Goal: Task Accomplishment & Management: Manage account settings

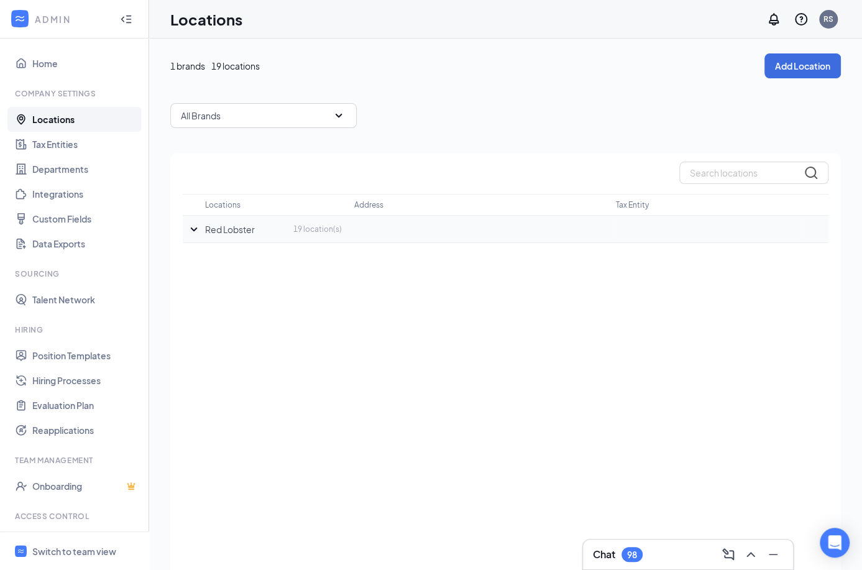
click at [207, 223] on p "Red Lobster" at bounding box center [230, 229] width 50 height 12
click at [187, 227] on icon "SmallChevronDown" at bounding box center [193, 229] width 15 height 15
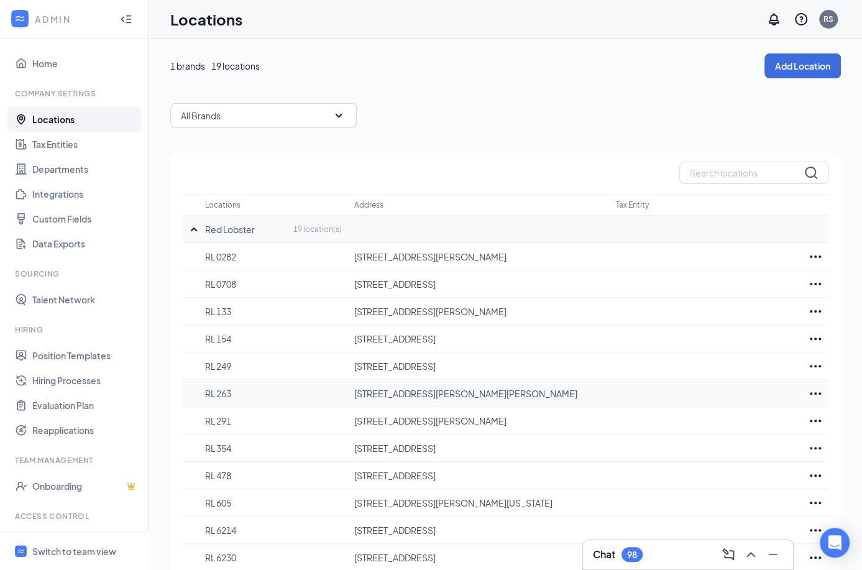
click at [305, 393] on p "RL 263" at bounding box center [273, 393] width 137 height 12
click at [817, 389] on icon "Ellipses" at bounding box center [815, 393] width 15 height 15
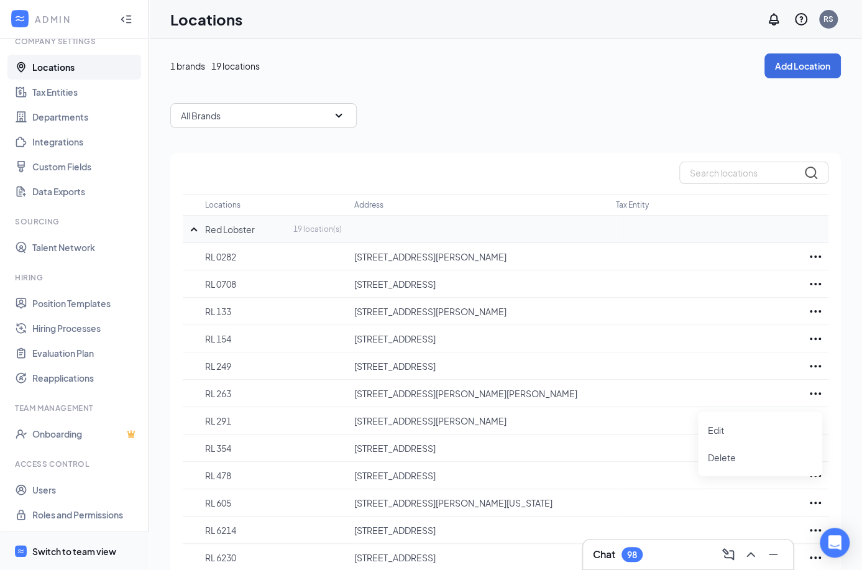
click at [58, 555] on div "Switch to team view" at bounding box center [74, 551] width 84 height 12
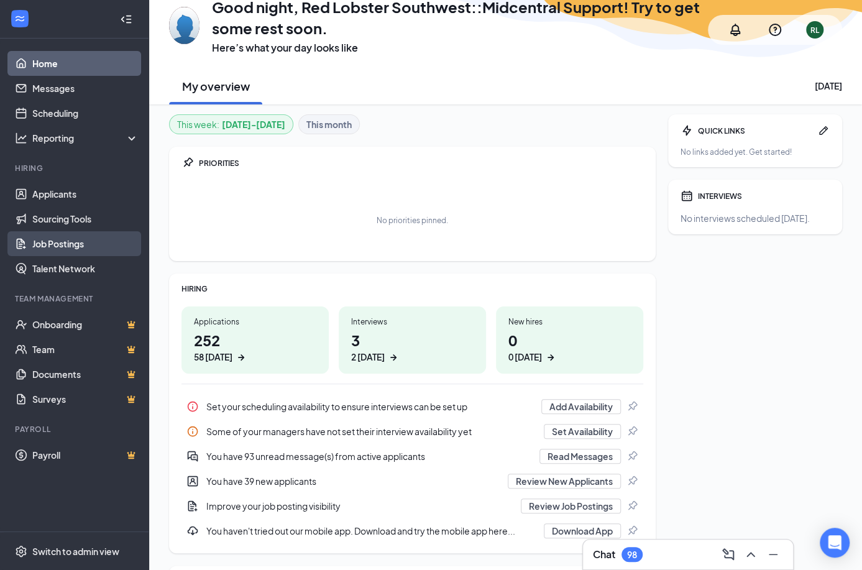
click at [50, 245] on link "Job Postings" at bounding box center [85, 243] width 106 height 25
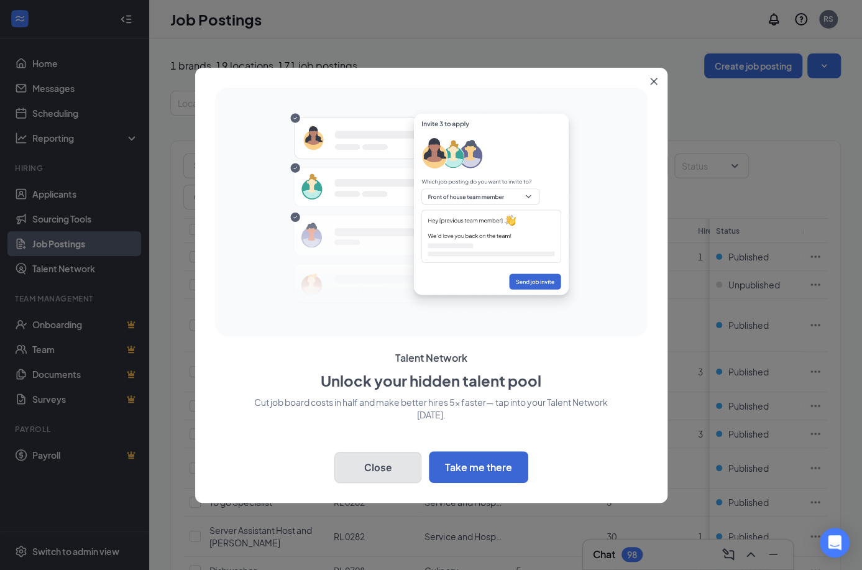
click at [352, 463] on button "Close" at bounding box center [377, 467] width 87 height 31
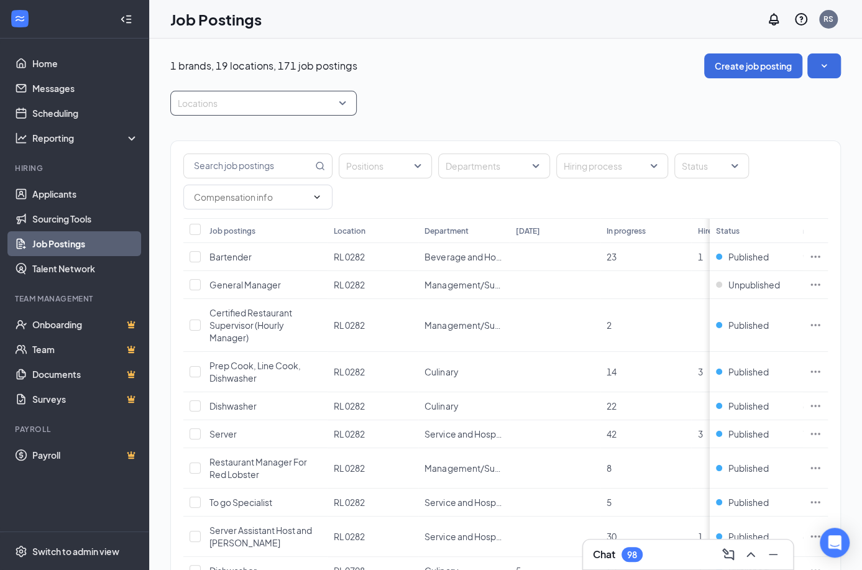
click at [288, 96] on div at bounding box center [257, 103] width 168 height 20
click at [181, 223] on div at bounding box center [185, 224] width 11 height 11
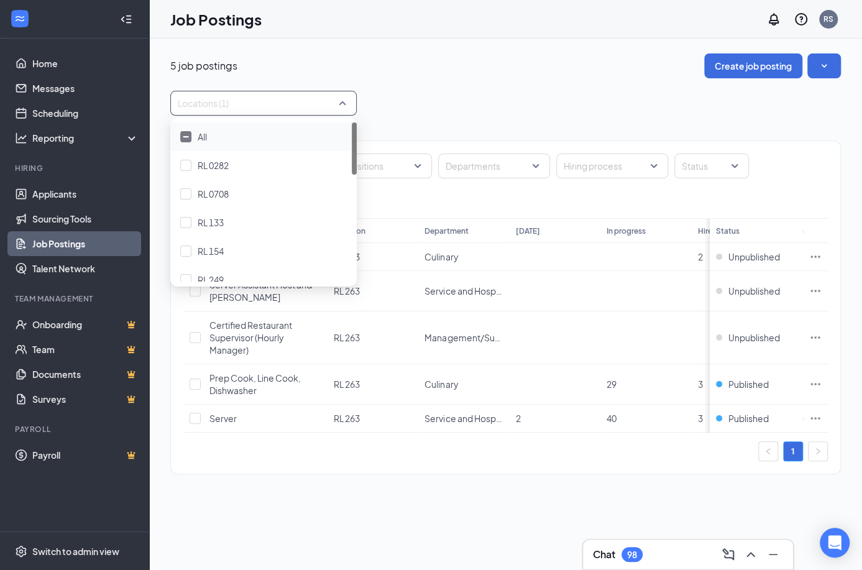
click at [188, 136] on img at bounding box center [186, 136] width 6 height 2
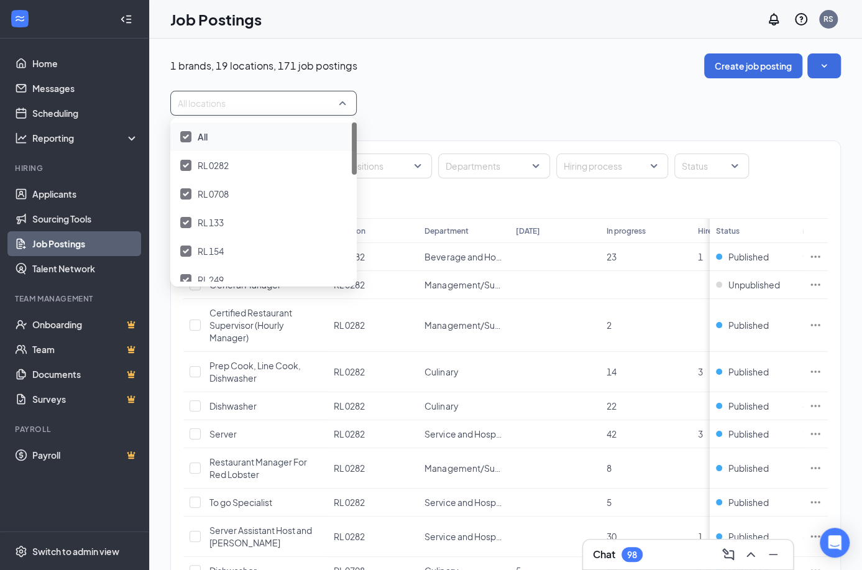
click at [184, 135] on img at bounding box center [186, 136] width 6 height 5
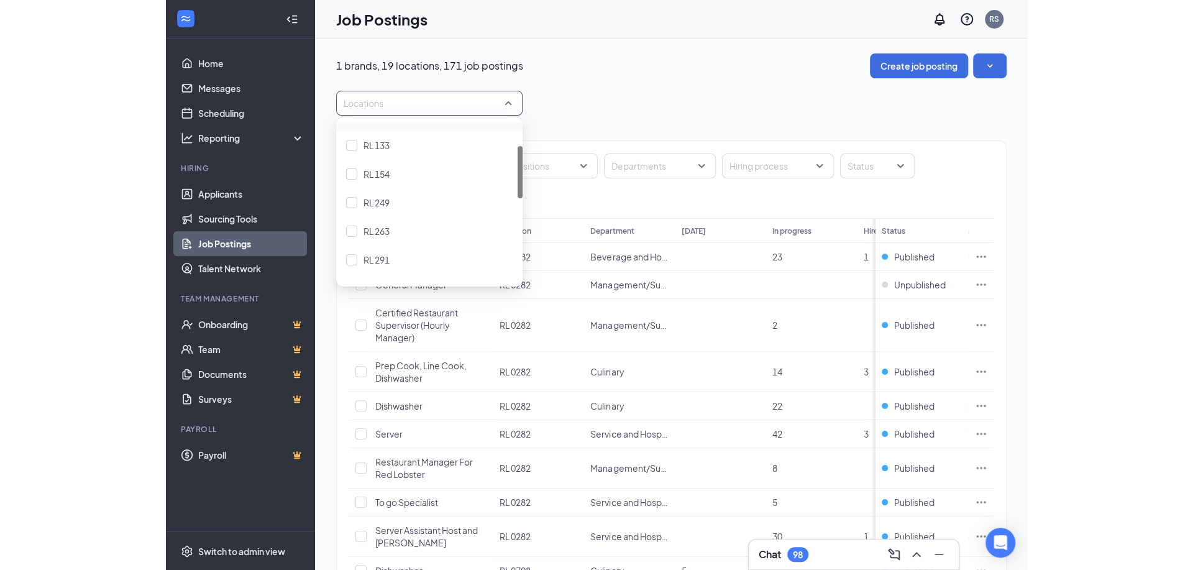
scroll to position [78, 0]
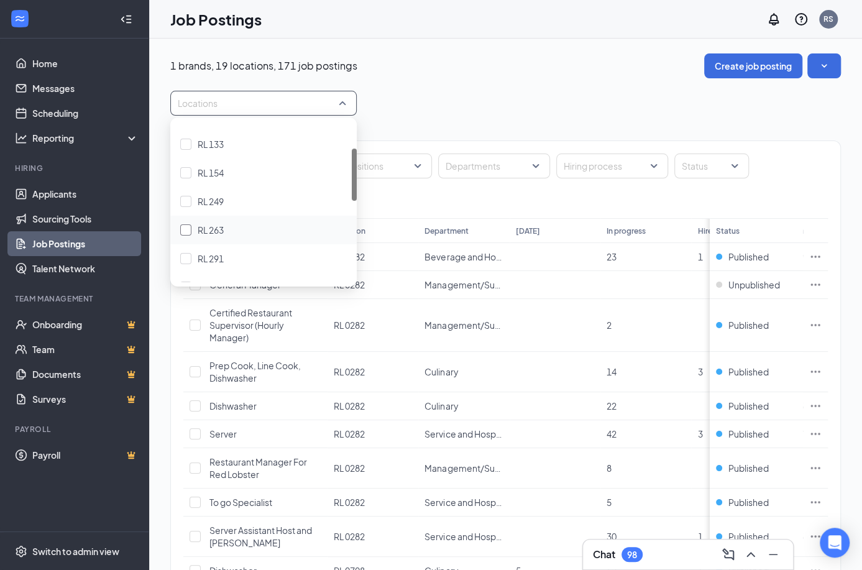
click at [186, 232] on div at bounding box center [185, 229] width 11 height 11
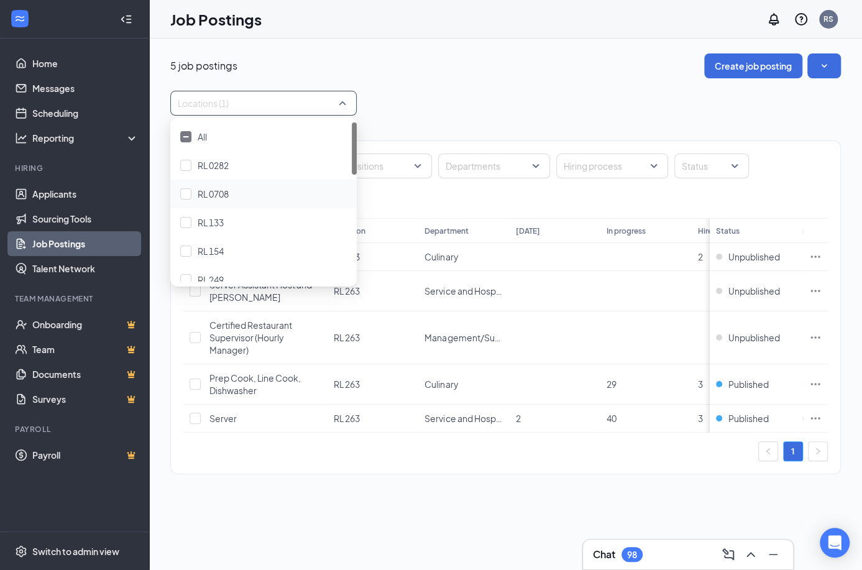
click at [632, 114] on div "Locations (1)" at bounding box center [505, 103] width 670 height 25
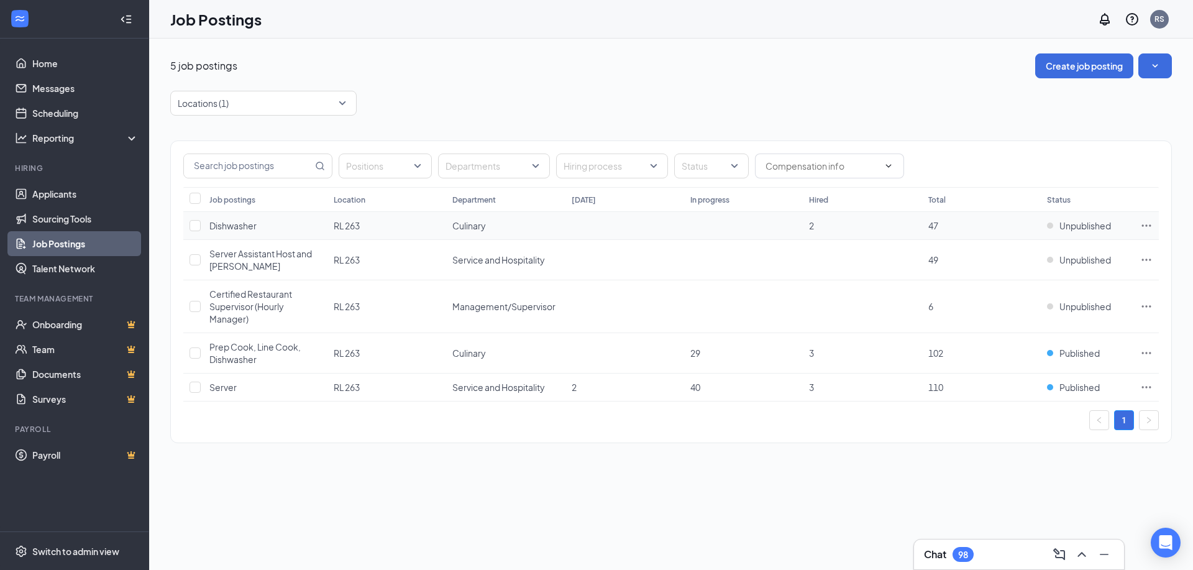
click at [861, 230] on icon "Ellipses" at bounding box center [1146, 225] width 12 height 12
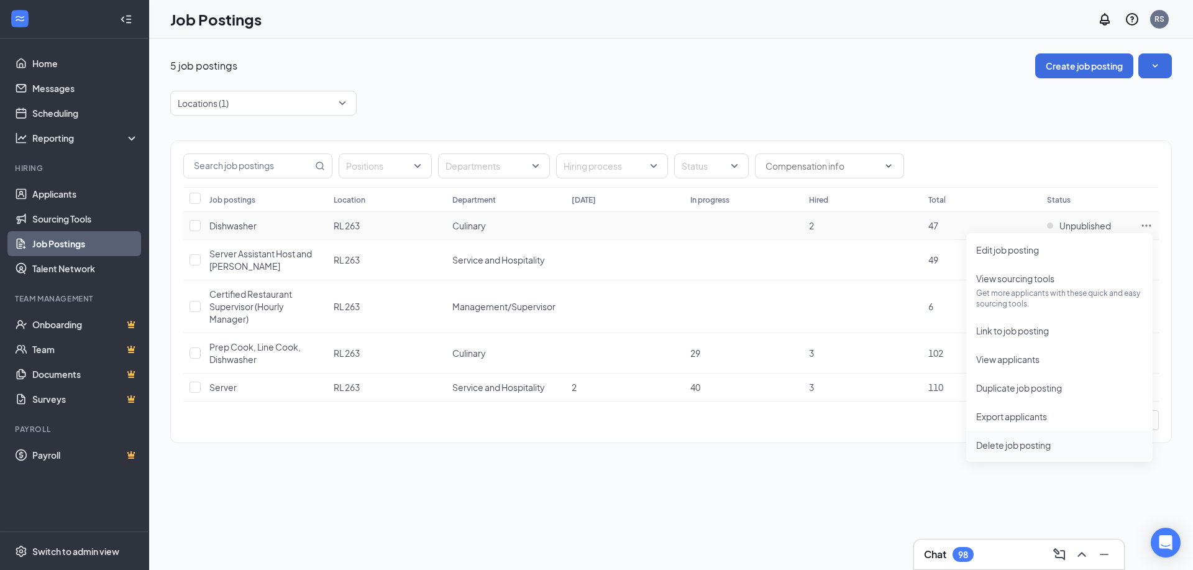
click at [861, 442] on span "Delete job posting" at bounding box center [1013, 444] width 75 height 11
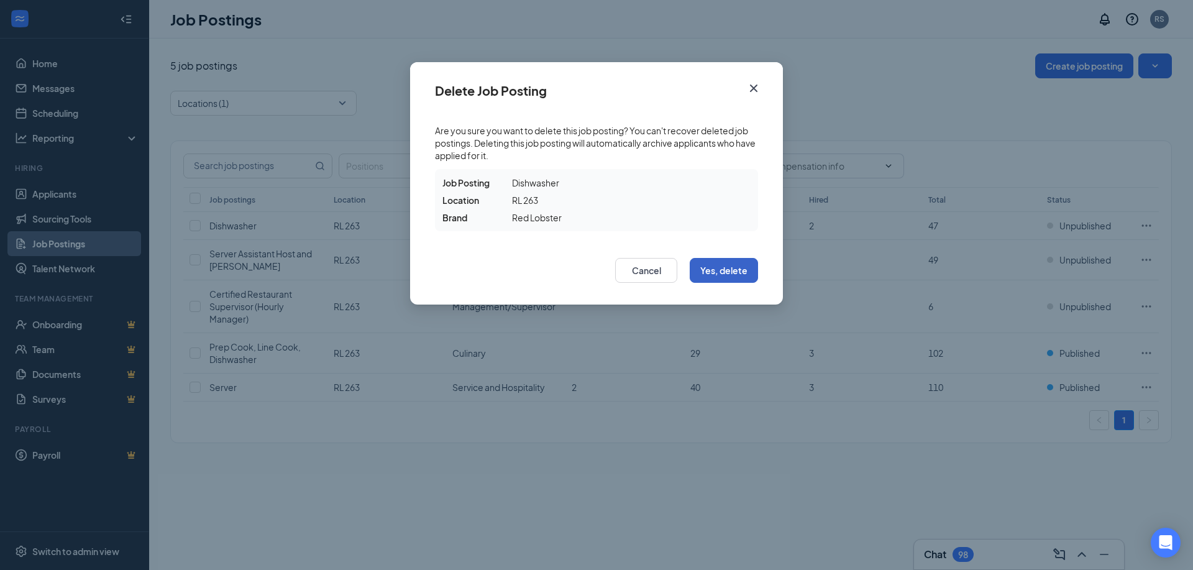
click at [729, 269] on button "Yes, delete" at bounding box center [724, 270] width 68 height 25
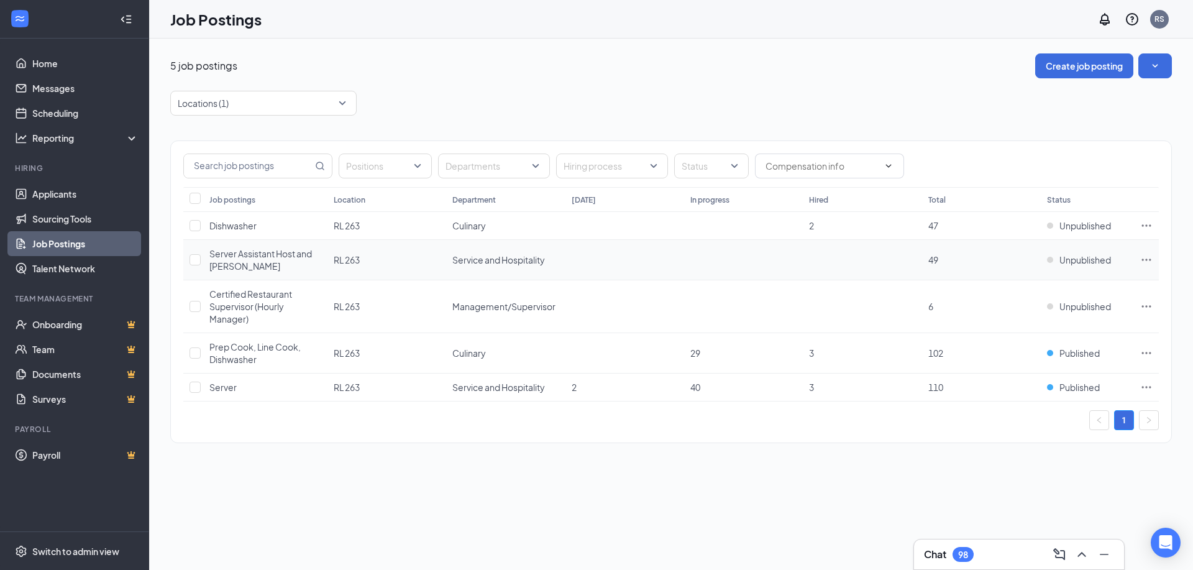
click at [861, 258] on icon "Ellipses" at bounding box center [1146, 259] width 12 height 12
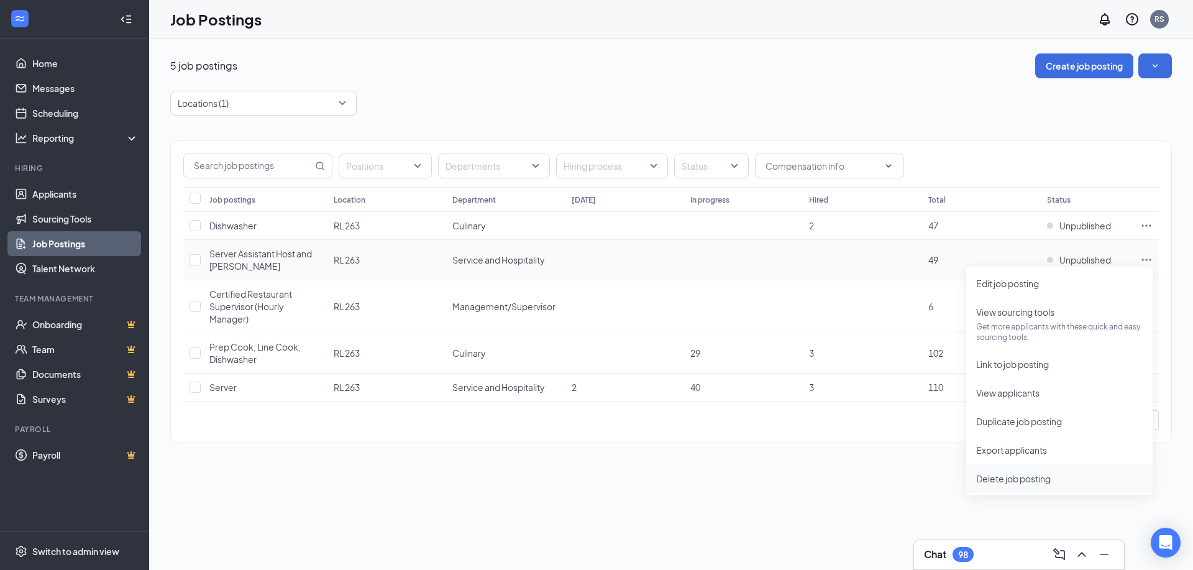
click at [861, 474] on span "Delete job posting" at bounding box center [1013, 478] width 75 height 11
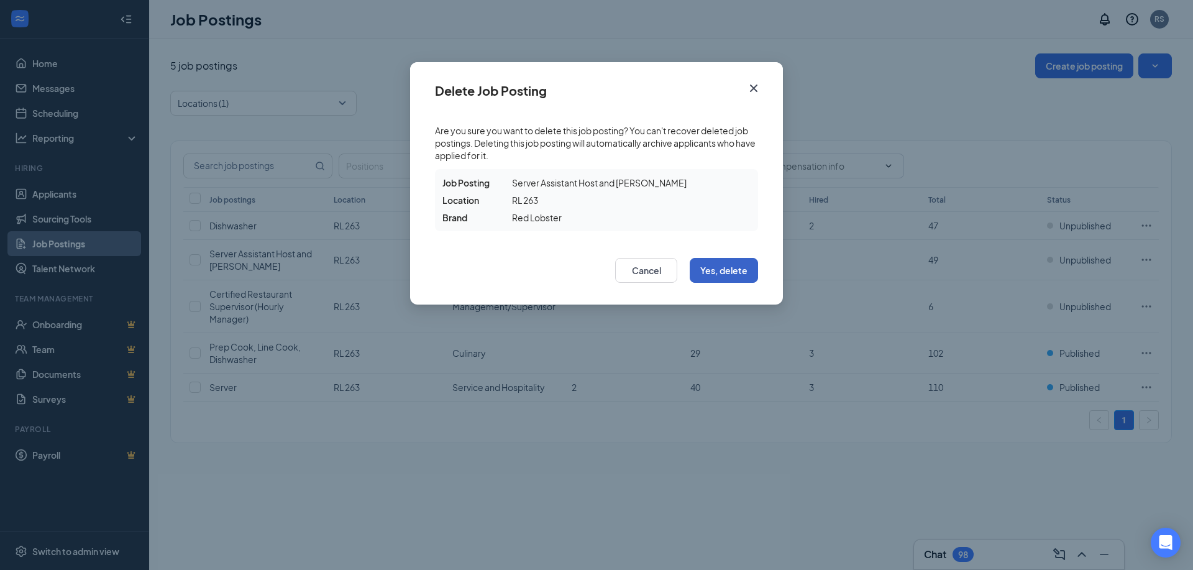
click at [755, 273] on button "Yes, delete" at bounding box center [724, 270] width 68 height 25
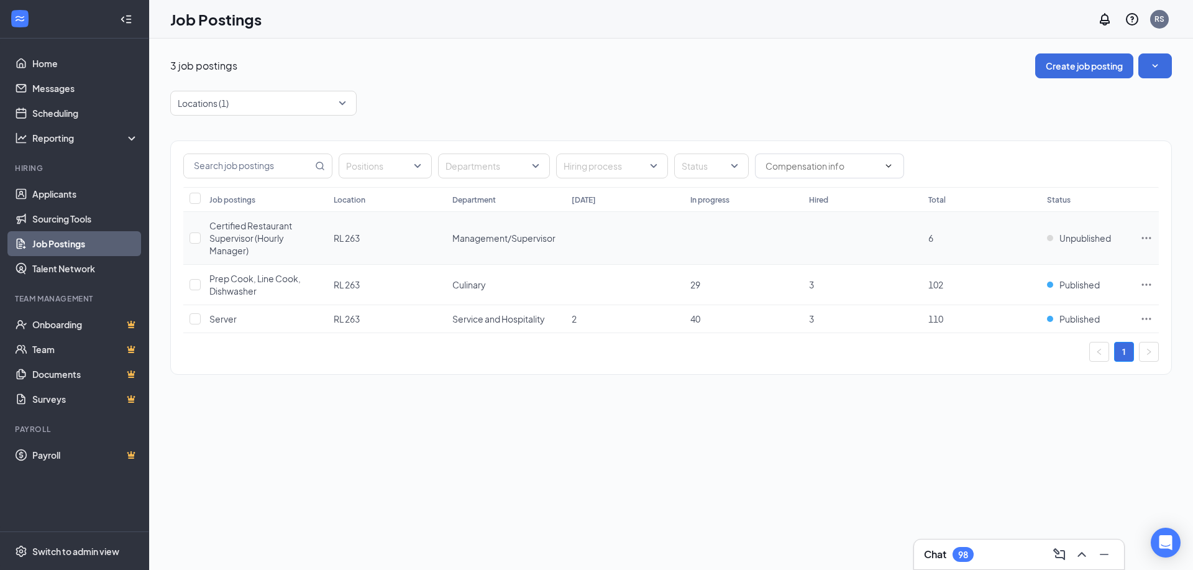
click at [861, 237] on icon "Ellipses" at bounding box center [1146, 238] width 12 height 12
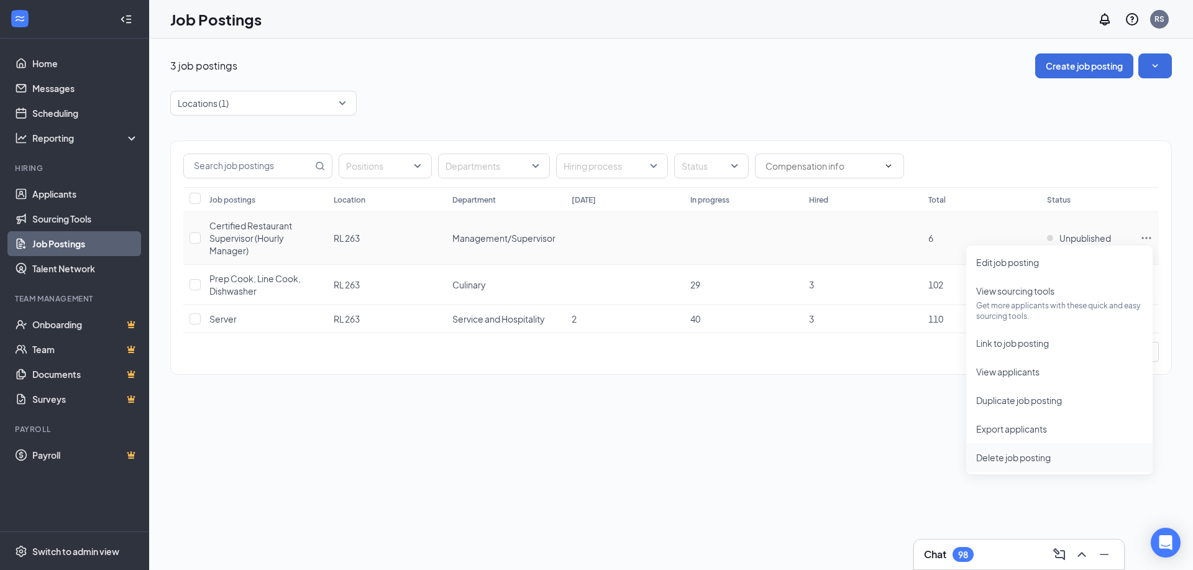
click at [861, 452] on span "Delete job posting" at bounding box center [1013, 457] width 75 height 11
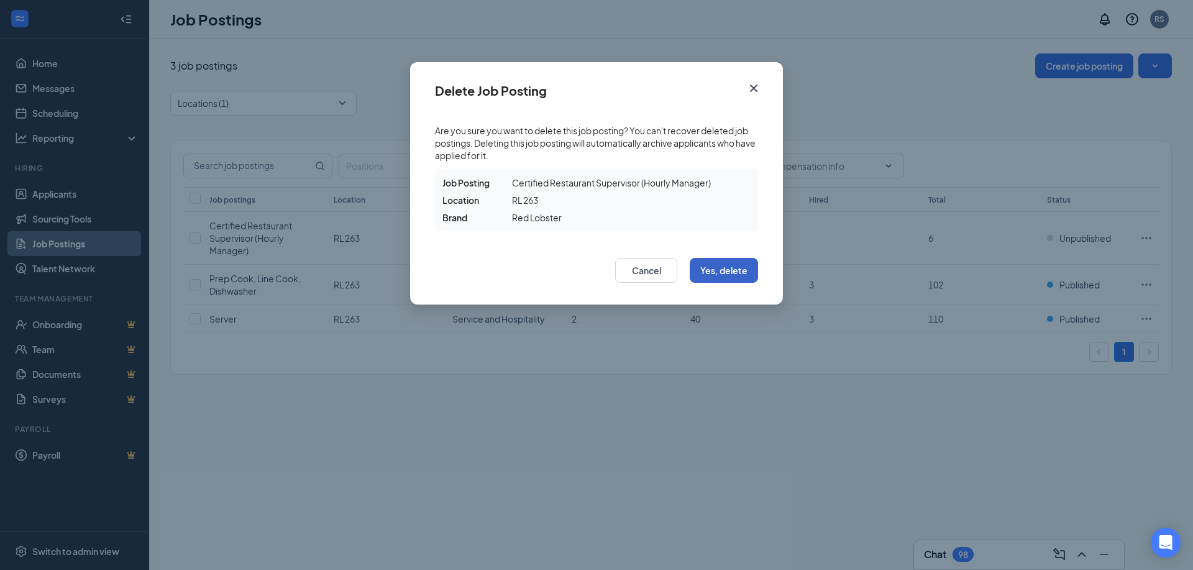
click at [742, 263] on button "Yes, delete" at bounding box center [724, 270] width 68 height 25
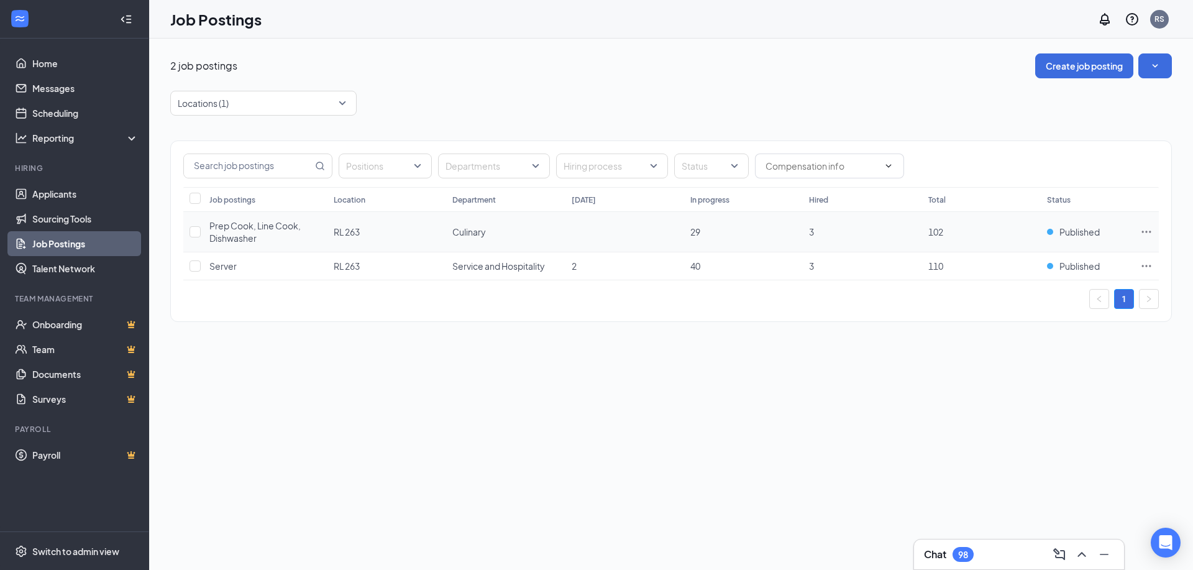
click at [861, 229] on icon "Ellipses" at bounding box center [1146, 231] width 12 height 12
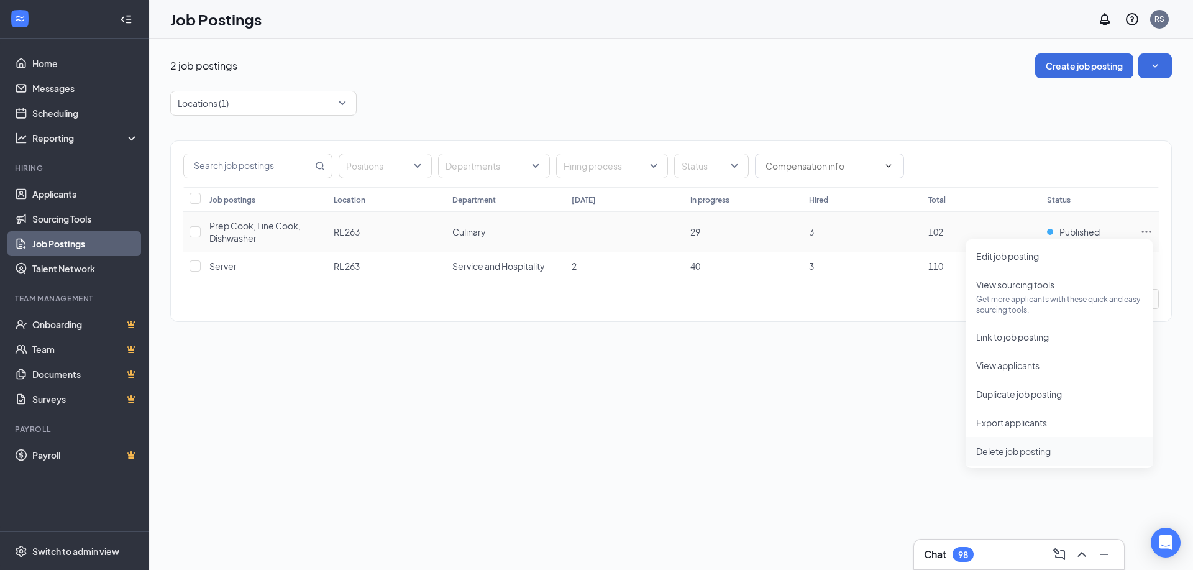
click at [861, 445] on span "Delete job posting" at bounding box center [1013, 450] width 75 height 11
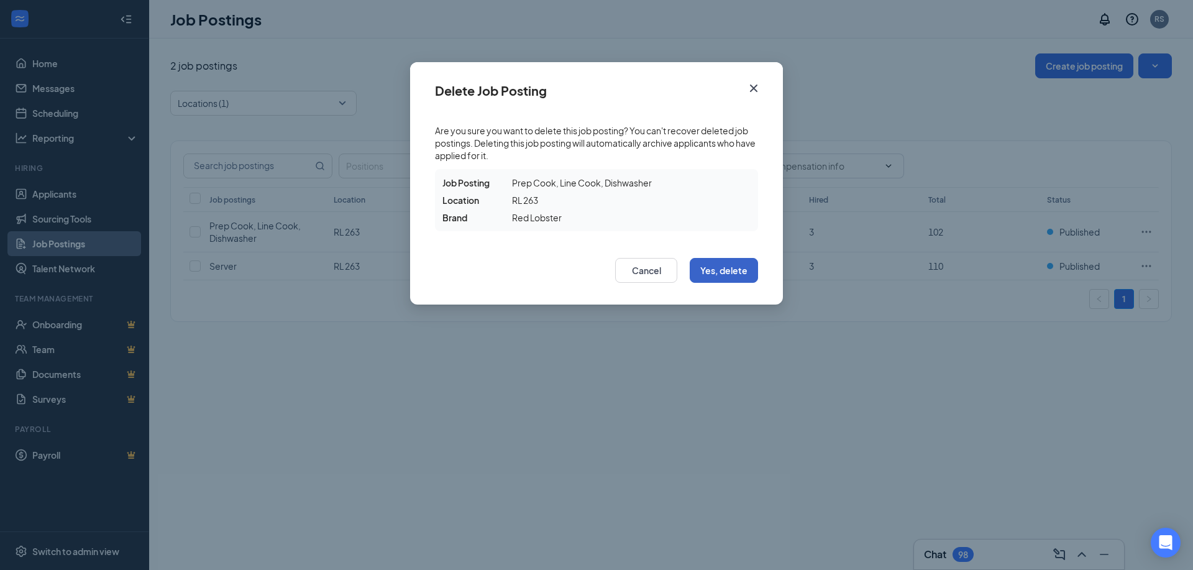
click at [730, 266] on button "Yes, delete" at bounding box center [724, 270] width 68 height 25
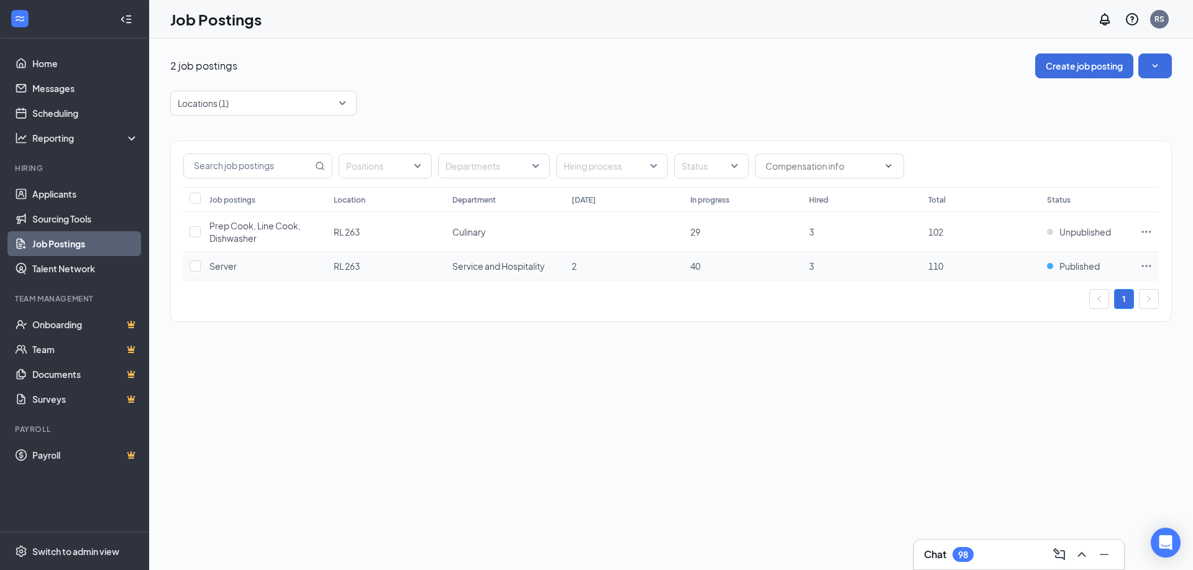
click at [861, 262] on icon "Ellipses" at bounding box center [1146, 266] width 12 height 12
click at [861, 485] on span "Delete job posting" at bounding box center [1013, 484] width 75 height 11
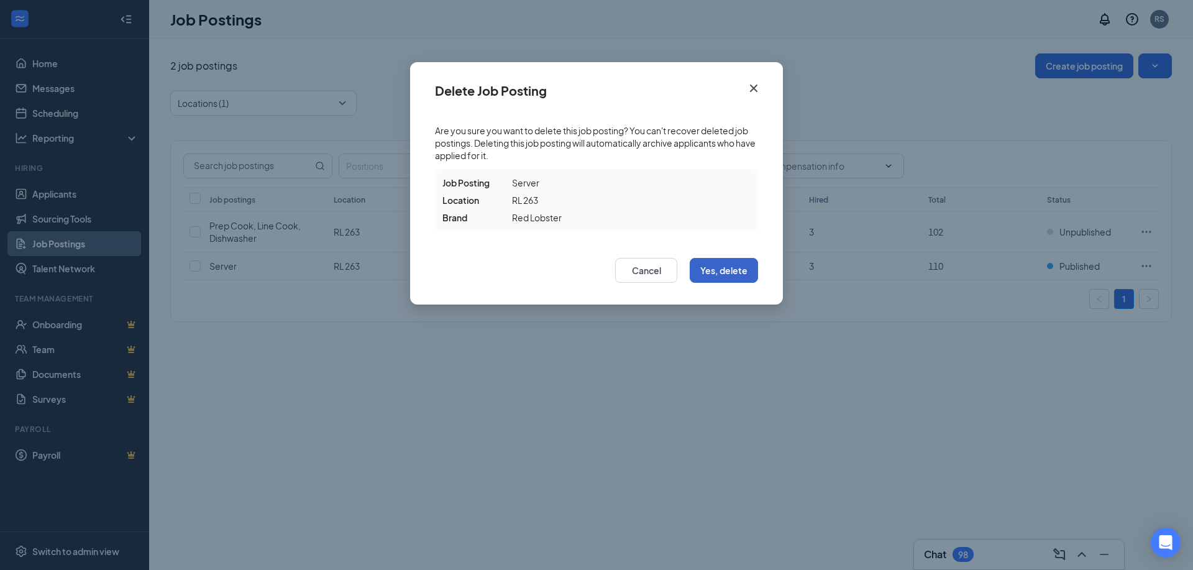
click at [744, 275] on button "Yes, delete" at bounding box center [724, 270] width 68 height 25
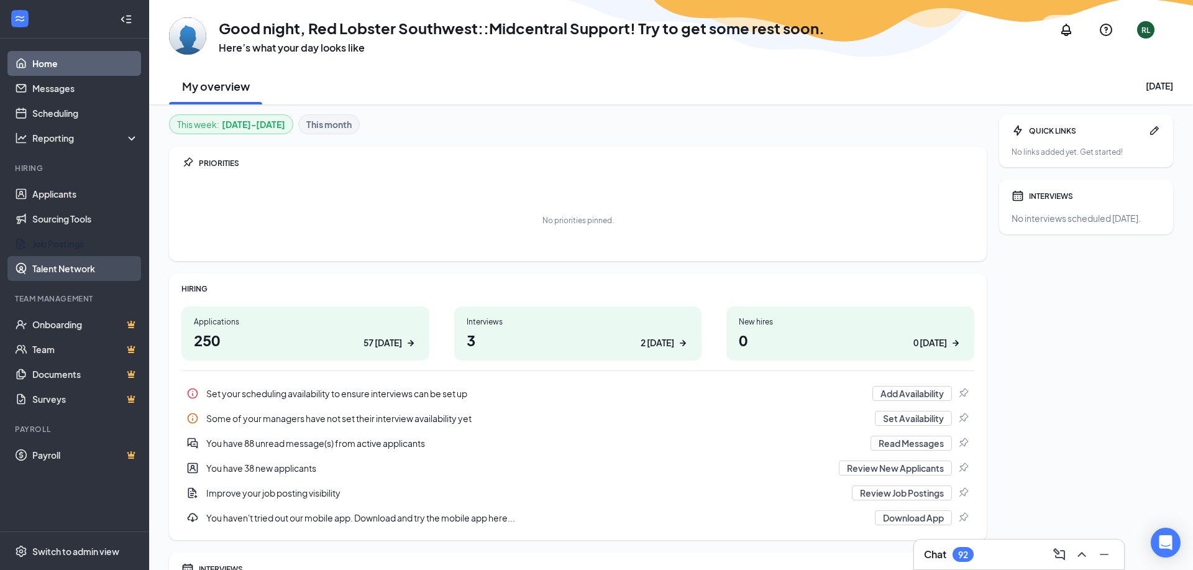
click at [63, 258] on link "Talent Network" at bounding box center [85, 268] width 106 height 25
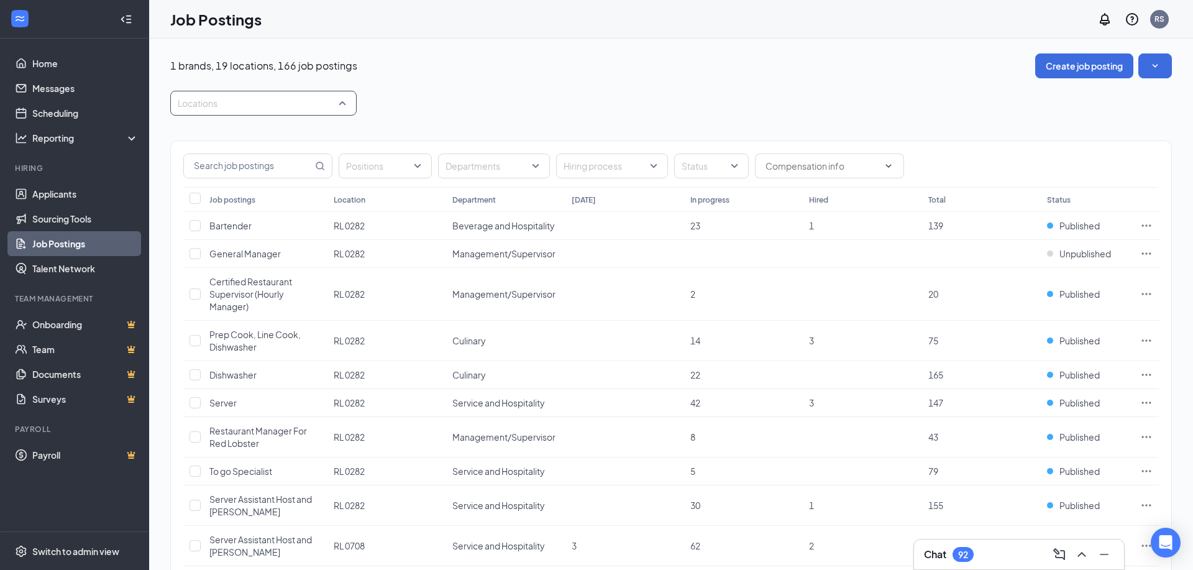
click at [316, 103] on div at bounding box center [257, 103] width 168 height 20
click at [215, 240] on span "RL 263" at bounding box center [211, 238] width 26 height 11
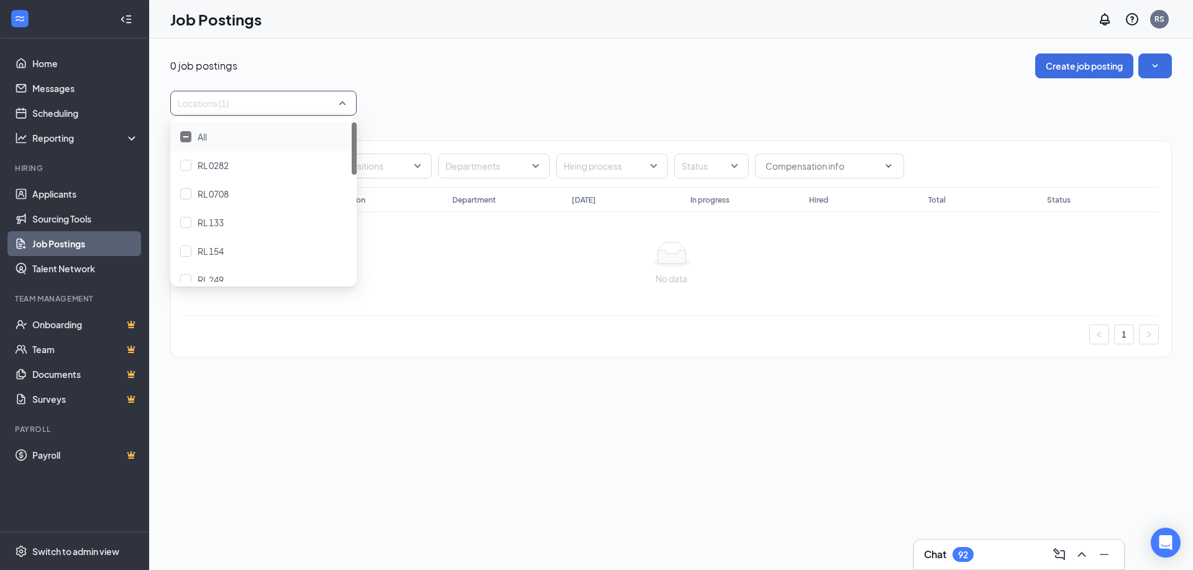
click at [392, 106] on div "Locations (1)" at bounding box center [670, 103] width 1001 height 25
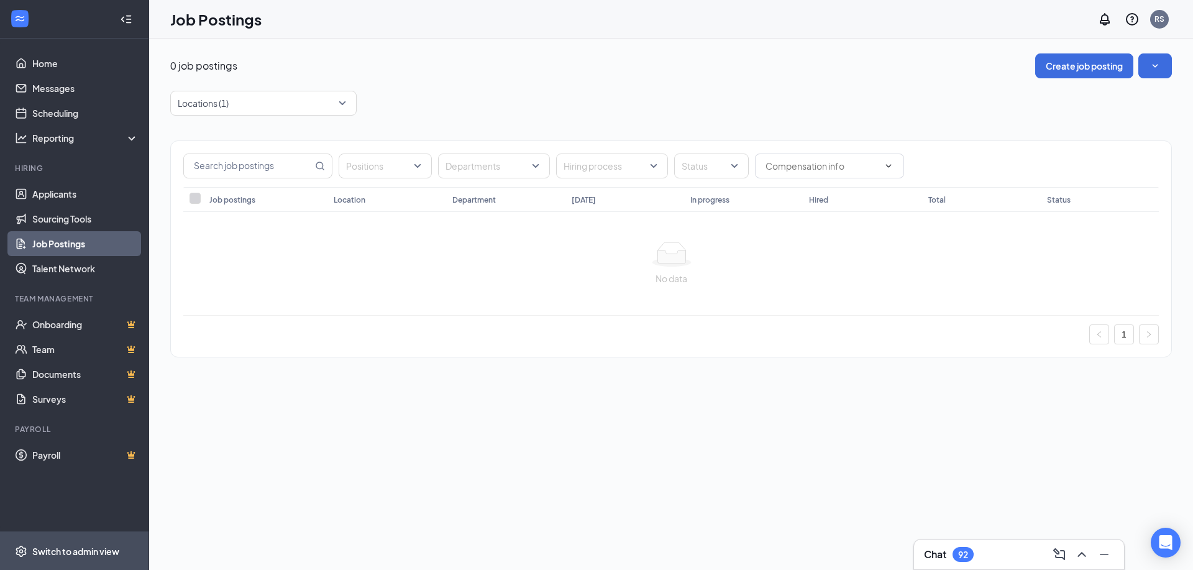
click at [66, 557] on span "Switch to admin view" at bounding box center [85, 551] width 106 height 38
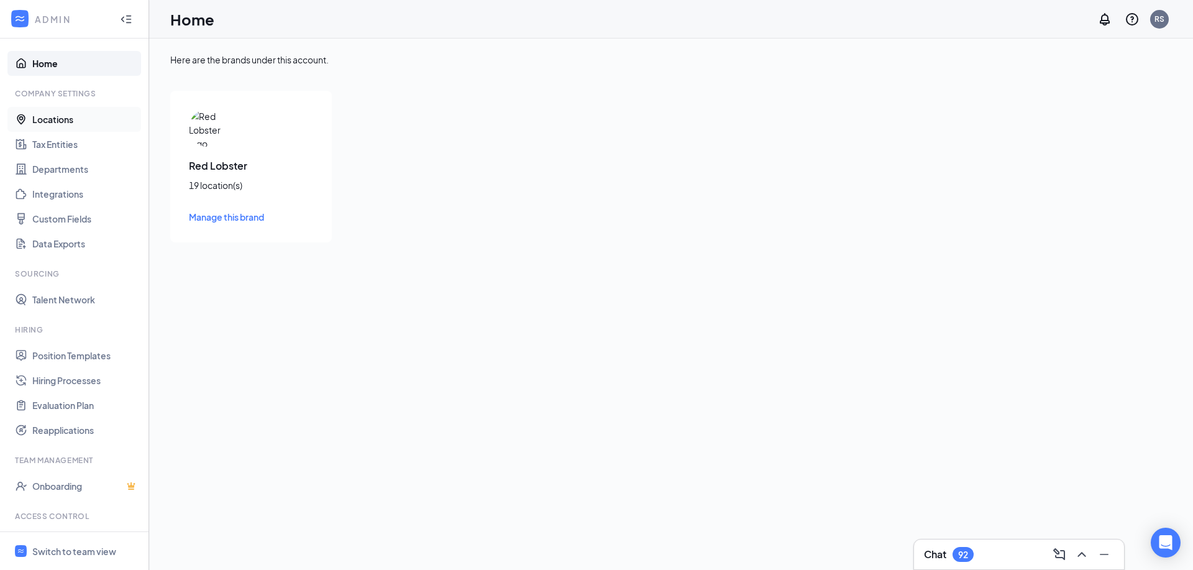
click at [59, 115] on link "Locations" at bounding box center [85, 119] width 106 height 25
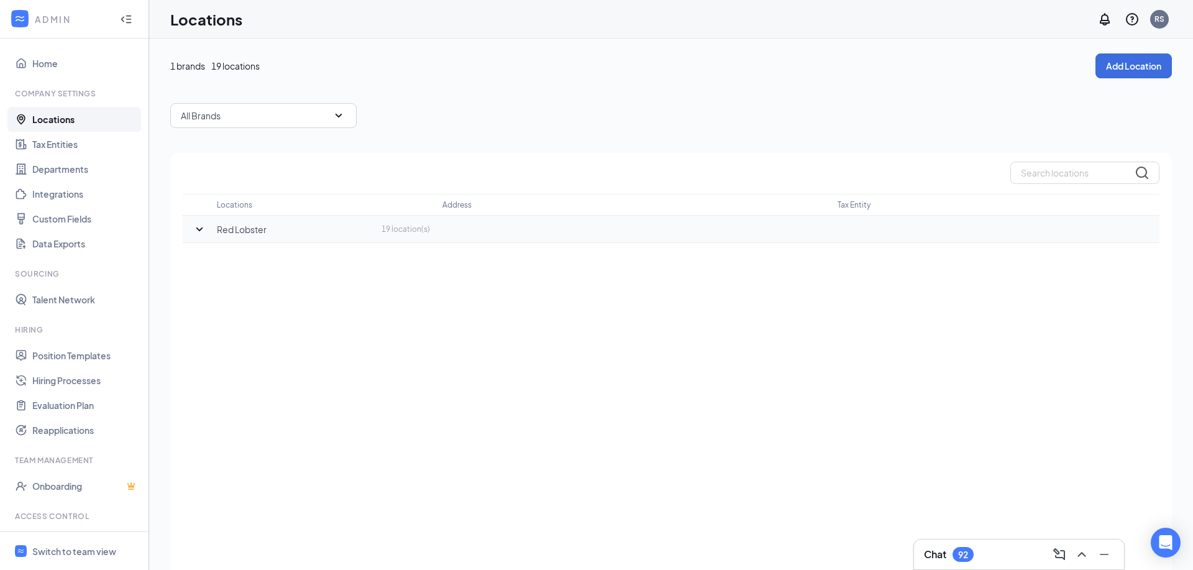
click at [205, 229] on icon "SmallChevronDown" at bounding box center [199, 229] width 15 height 15
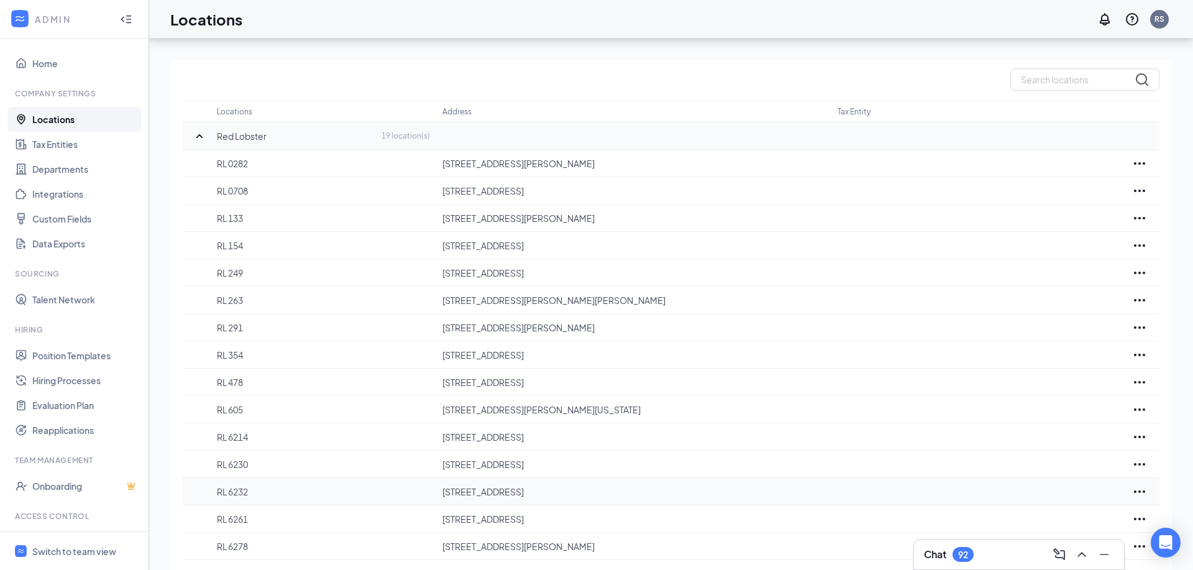
scroll to position [105, 0]
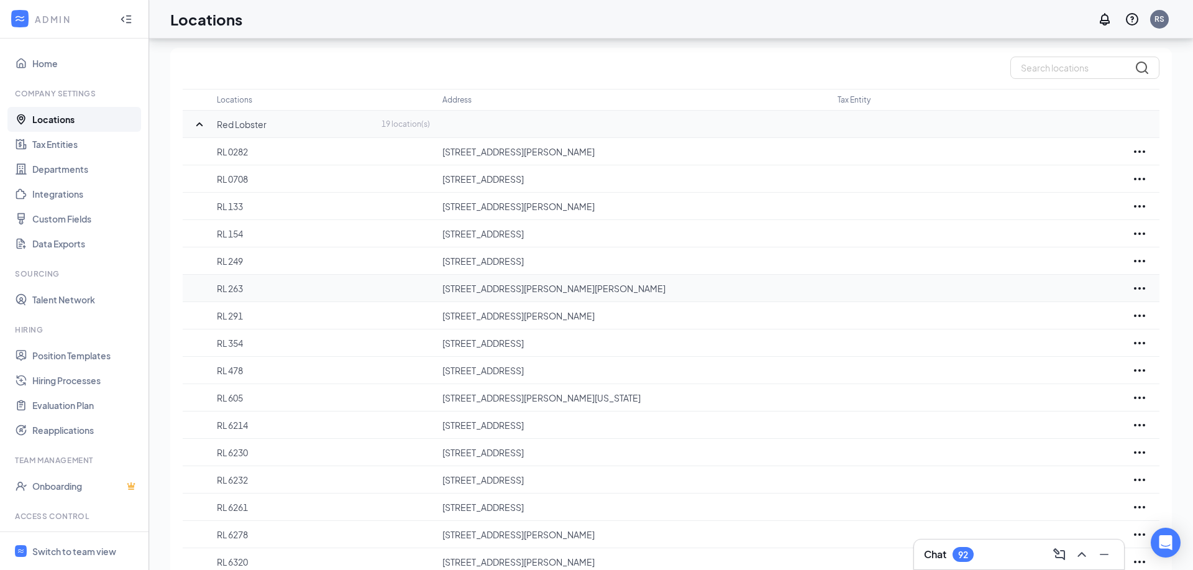
click at [1137, 290] on icon "Ellipses" at bounding box center [1139, 288] width 15 height 15
click at [1064, 348] on p "Delete" at bounding box center [1084, 353] width 104 height 12
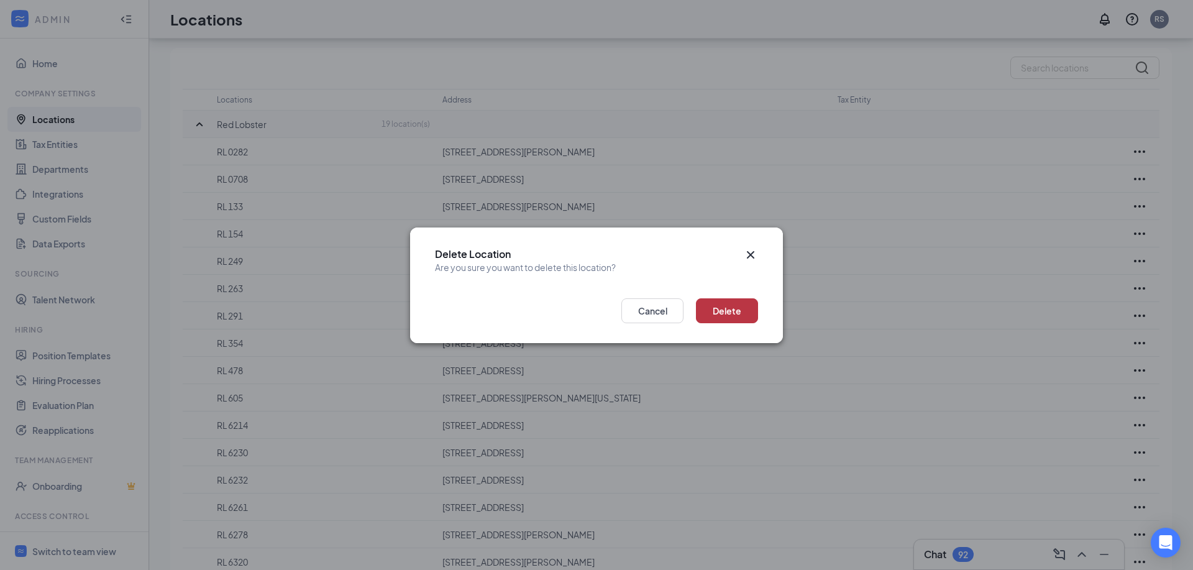
click at [743, 315] on button "Delete" at bounding box center [727, 310] width 62 height 25
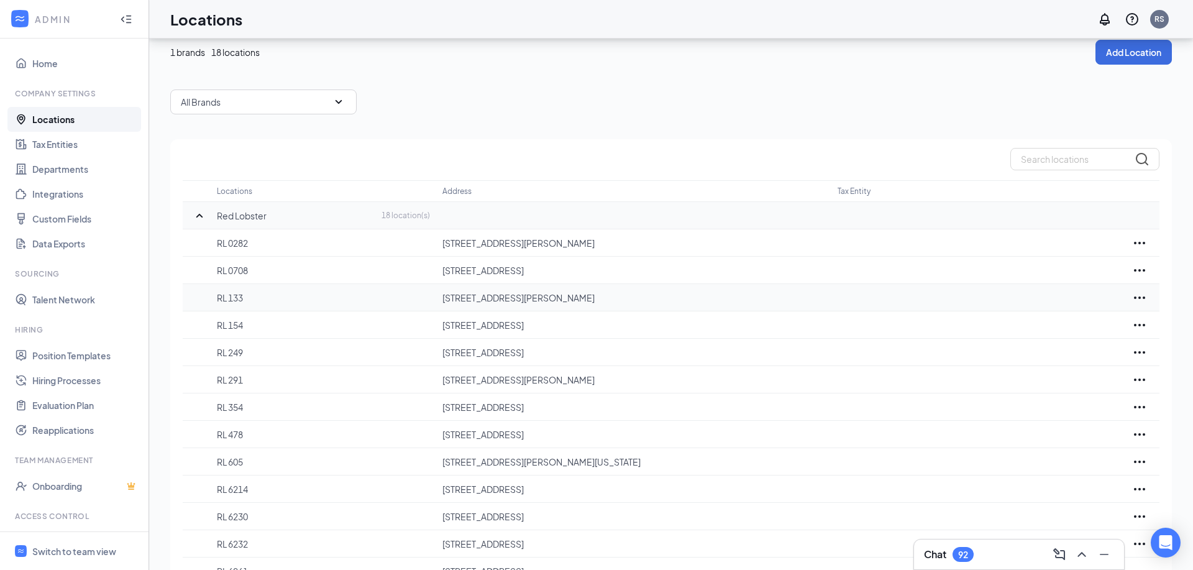
scroll to position [0, 0]
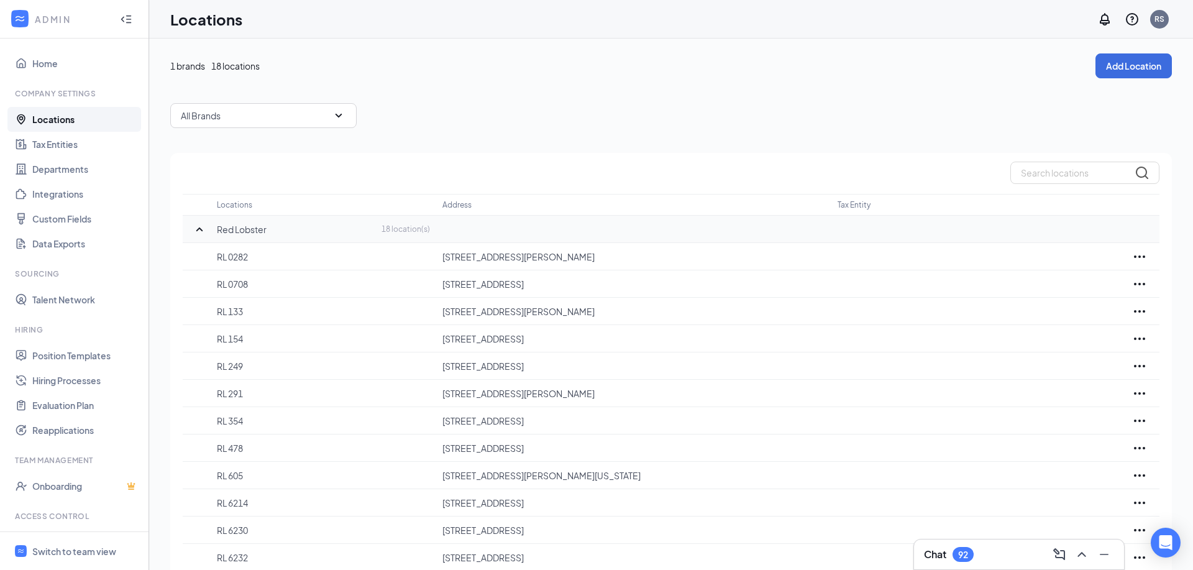
click at [1145, 51] on div "1 brands 18 locations Add Location All Brands Locations Address Tax Entity Red …" at bounding box center [671, 399] width 1044 height 720
click at [1140, 70] on button "Add Location" at bounding box center [1133, 65] width 76 height 25
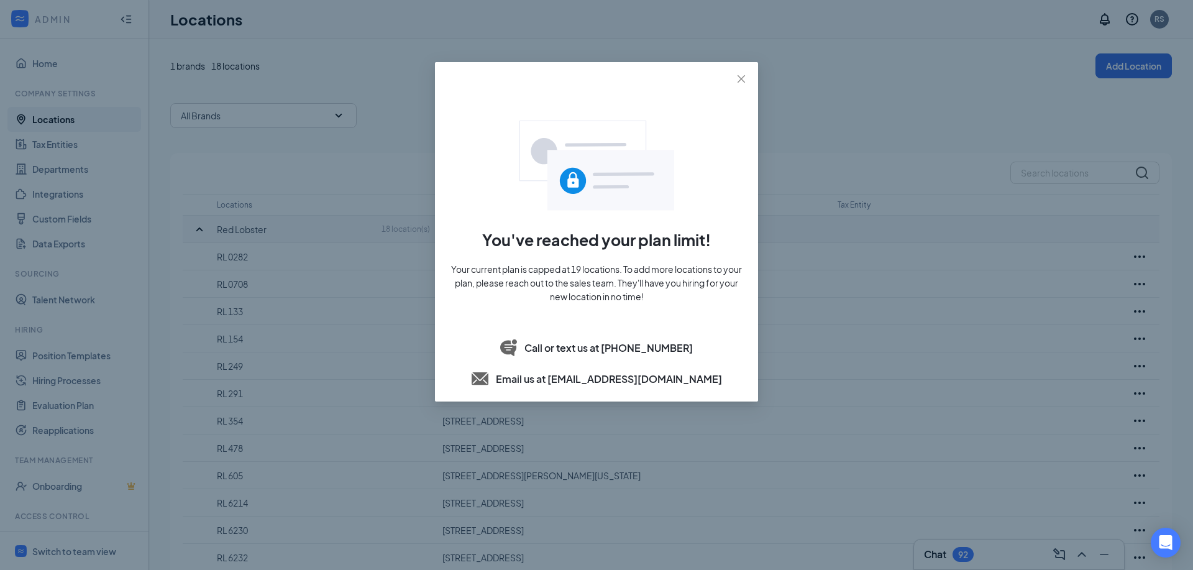
click at [366, 163] on div "You've reached your plan limit! Your current plan is capped at 19 locations. To…" at bounding box center [596, 285] width 1193 height 570
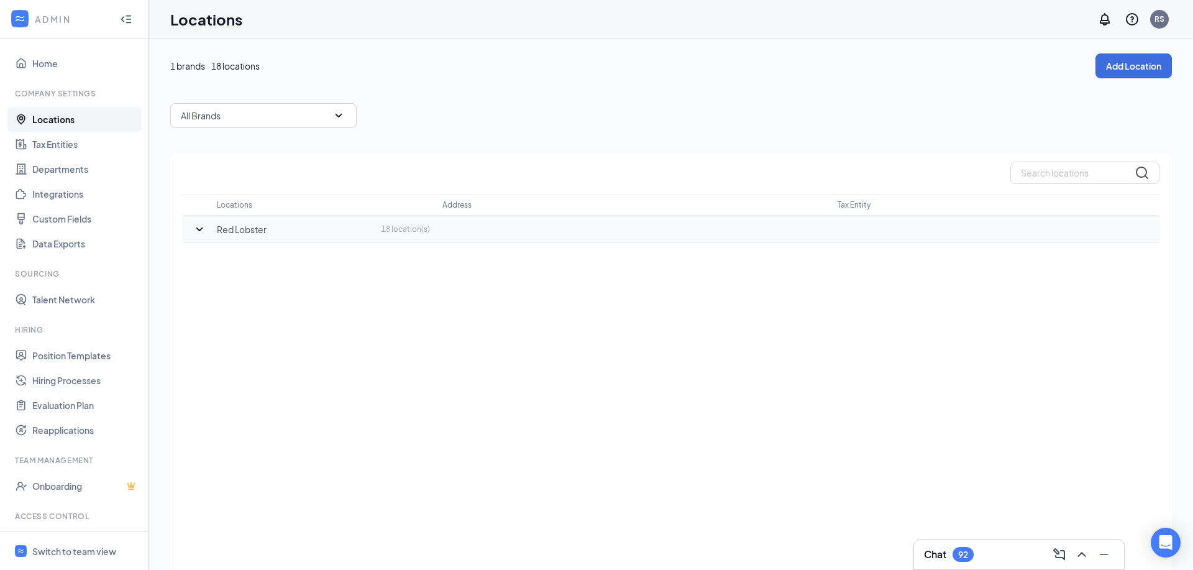
click at [204, 235] on icon "SmallChevronDown" at bounding box center [199, 229] width 15 height 15
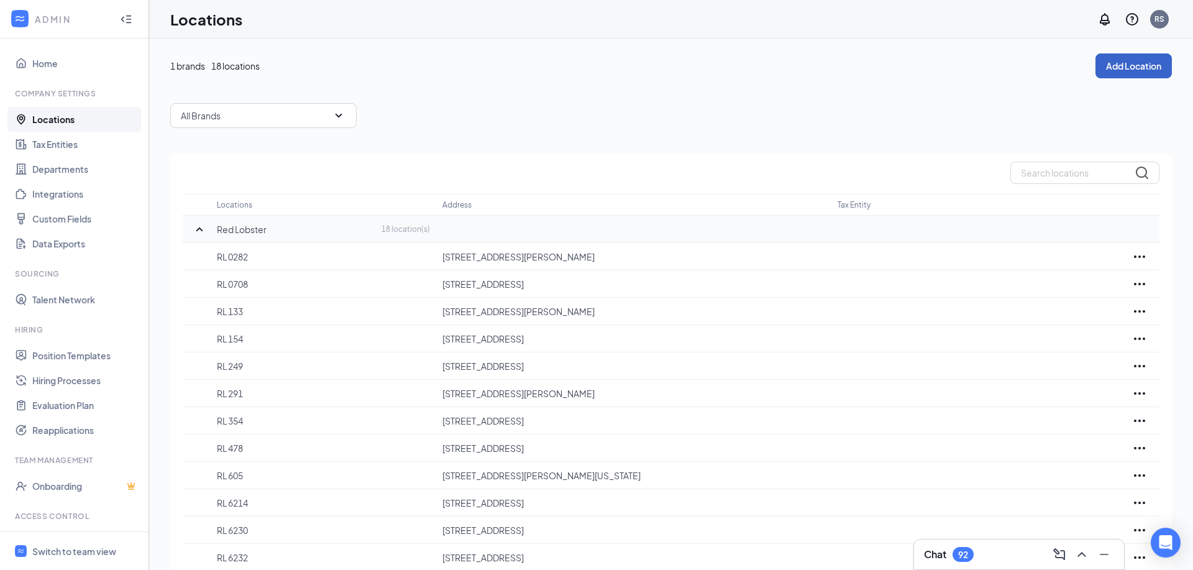
click at [1127, 66] on button "Add Location" at bounding box center [1133, 65] width 76 height 25
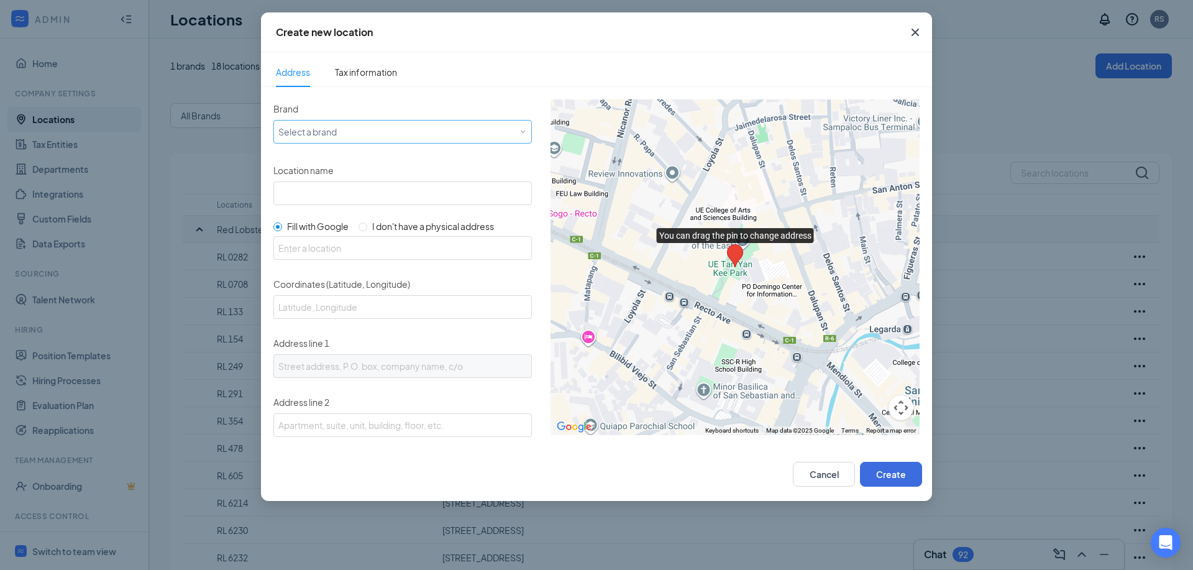
click at [437, 132] on div "Select a brand" at bounding box center [399, 131] width 243 height 15
click at [374, 161] on div "Red Lobster" at bounding box center [402, 156] width 248 height 12
click at [347, 186] on input "Location name" at bounding box center [402, 193] width 258 height 24
type input "RL 796"
click at [404, 255] on input "text" at bounding box center [402, 248] width 258 height 24
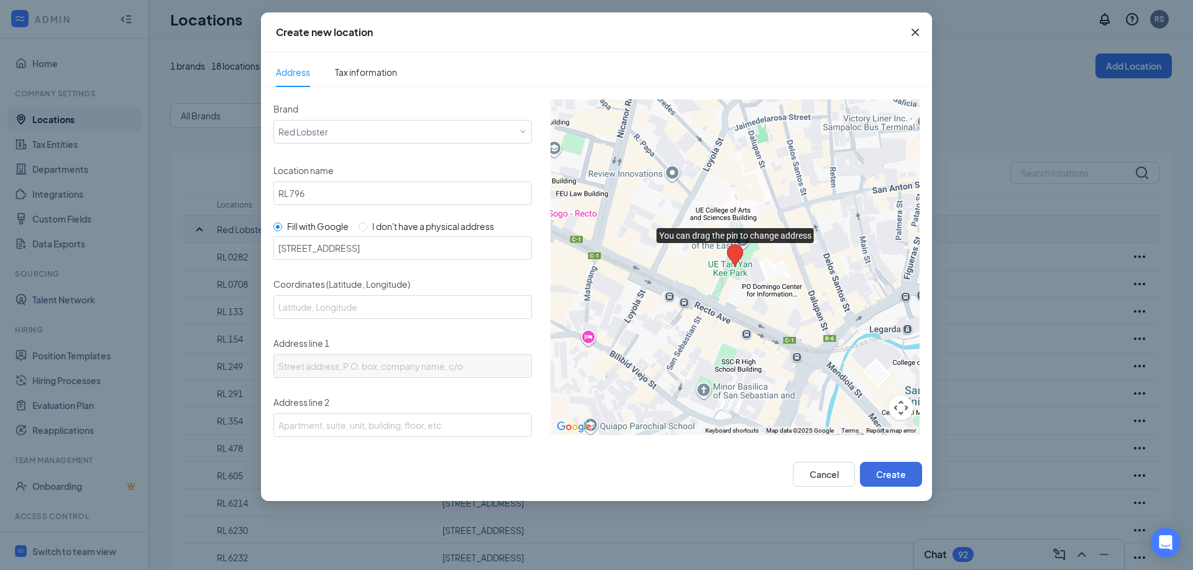
type input "[STREET_ADDRESS]"
type input "41.5949337, -93.75636"
type input "[STREET_ADDRESS]"
type input "[GEOGRAPHIC_DATA]"
type input "IA"
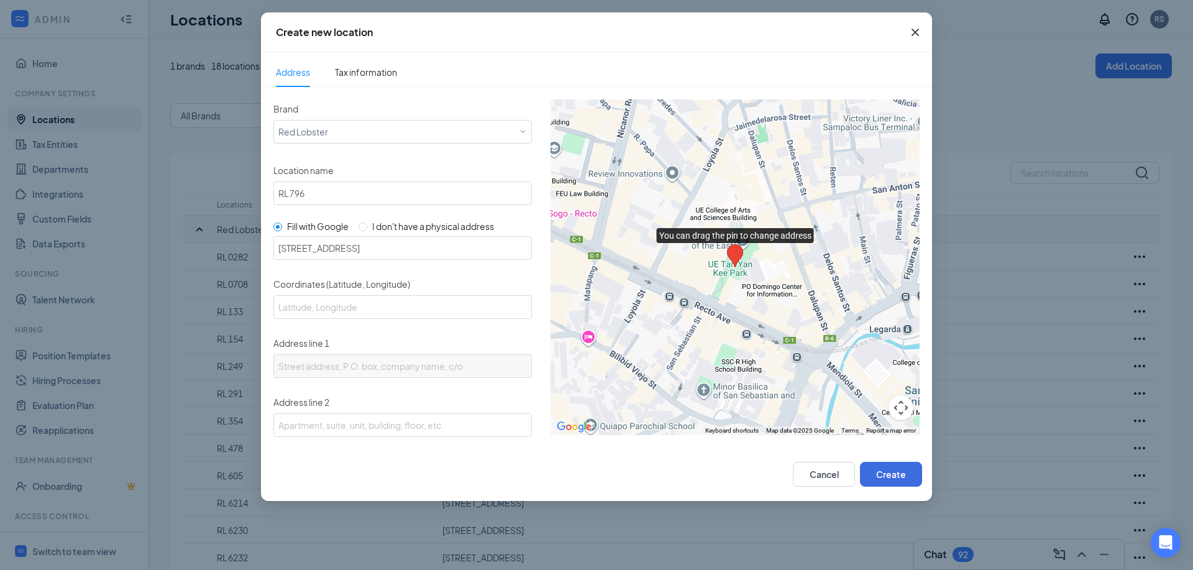
type input "50266"
type input "US"
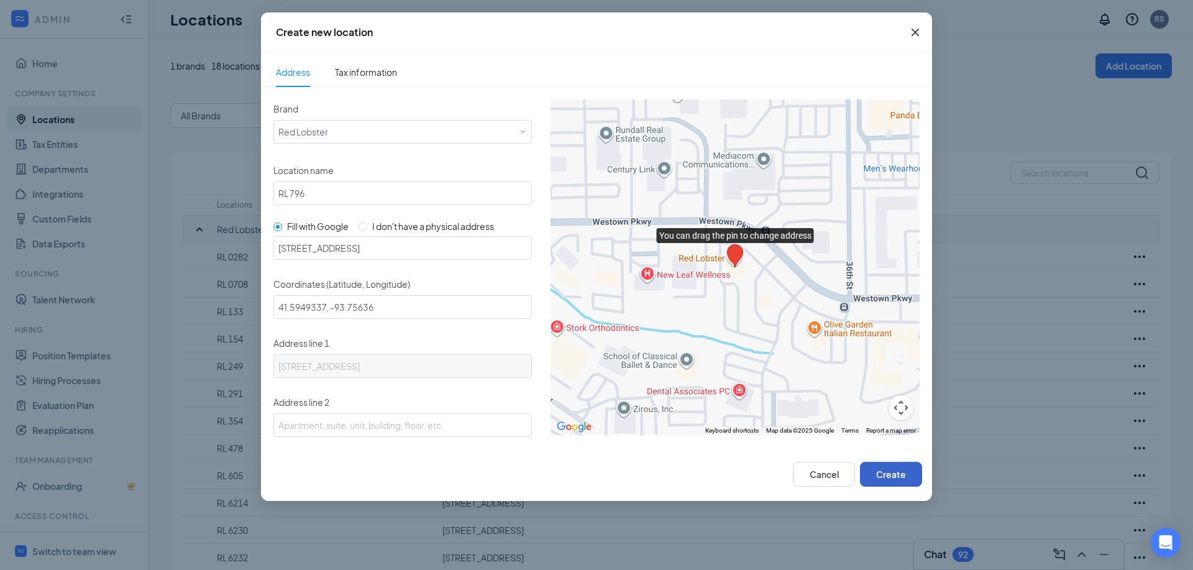
click at [872, 486] on button "Create" at bounding box center [891, 474] width 62 height 25
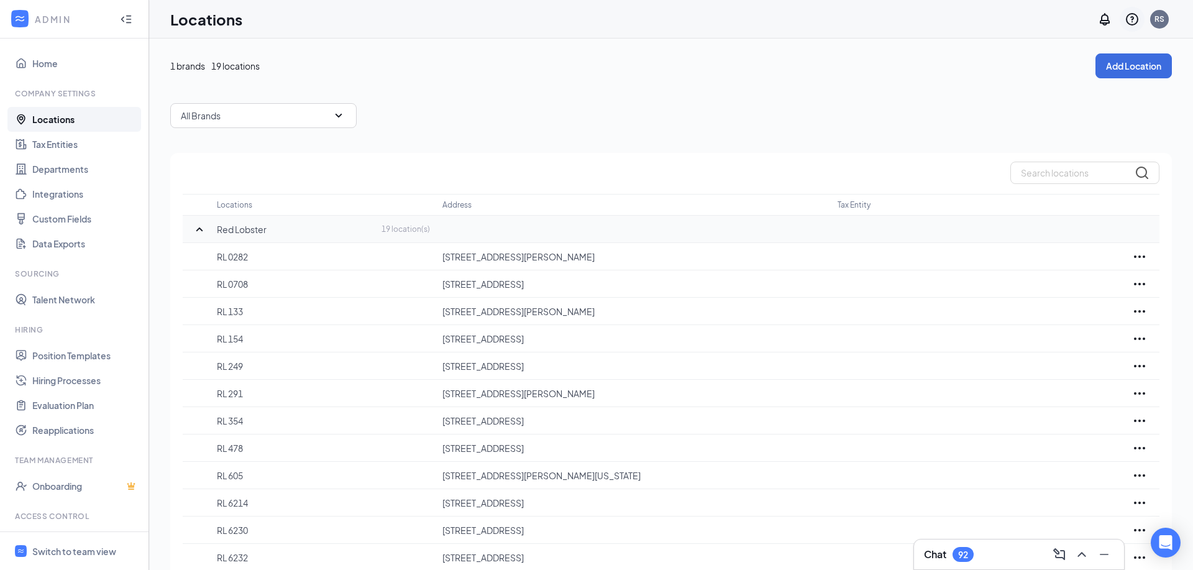
click at [1144, 17] on div at bounding box center [1131, 19] width 25 height 25
click at [88, 62] on link "Home" at bounding box center [85, 63] width 106 height 25
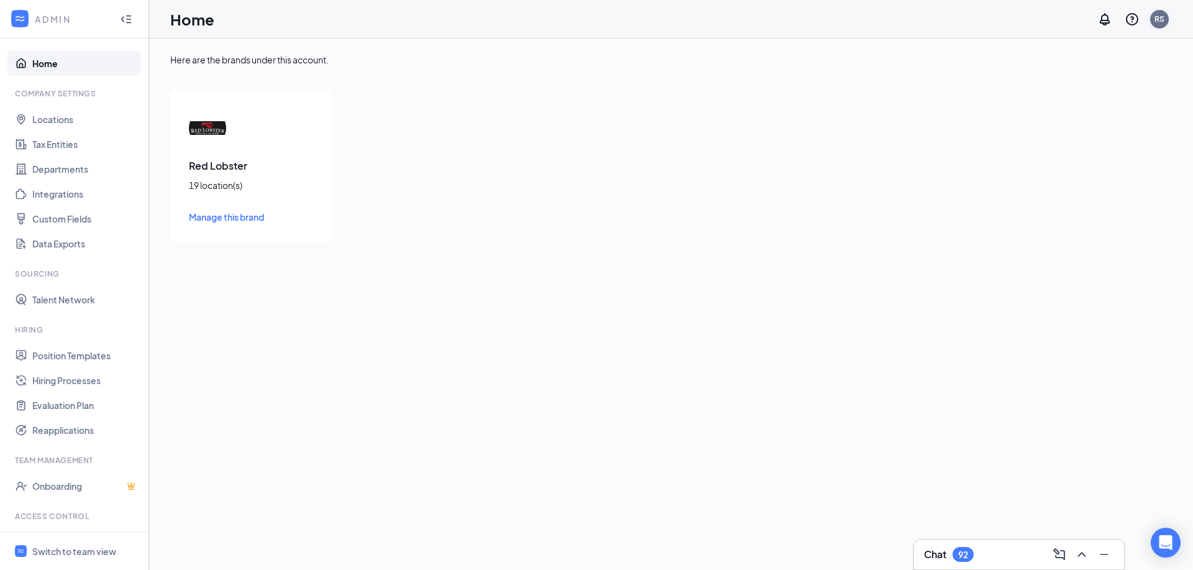
click at [1157, 24] on div "RS" at bounding box center [1159, 19] width 10 height 11
click at [1159, 22] on div "RS" at bounding box center [1159, 19] width 10 height 11
click at [1161, 17] on div "RS" at bounding box center [1159, 19] width 10 height 11
click at [1165, 25] on div "RS" at bounding box center [1159, 19] width 19 height 19
click at [1156, 26] on div "RS" at bounding box center [1159, 19] width 19 height 19
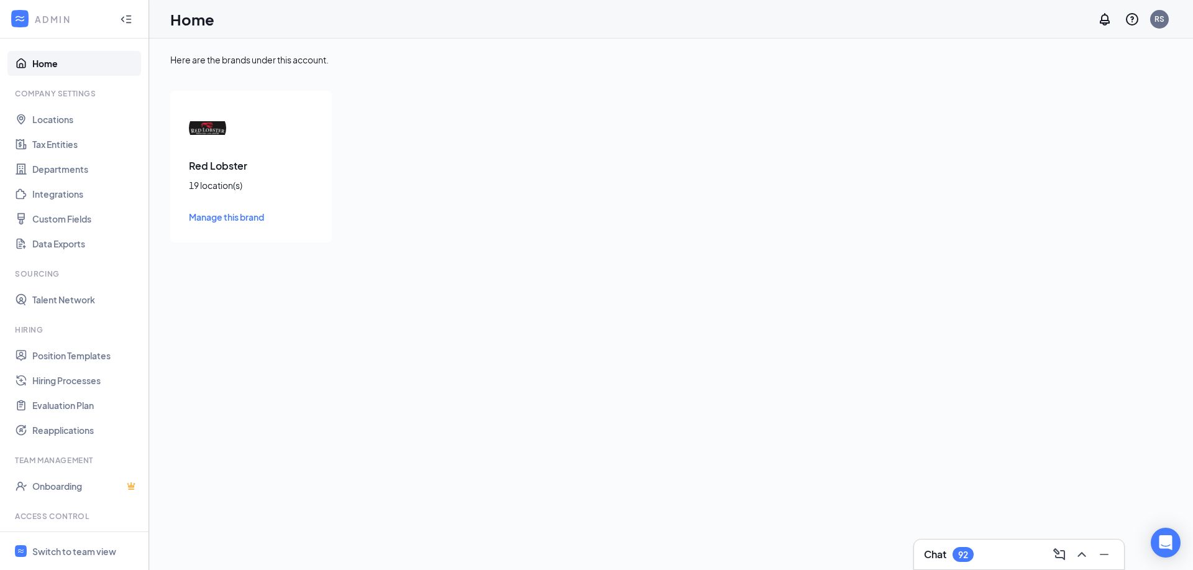
click at [852, 156] on div "Here are the brands under this account. [GEOGRAPHIC_DATA] 19 location(s) Manage…" at bounding box center [670, 147] width 1001 height 189
click at [1160, 19] on div "RS" at bounding box center [1159, 19] width 10 height 11
click at [1068, 122] on link "Account settings" at bounding box center [1097, 122] width 134 height 12
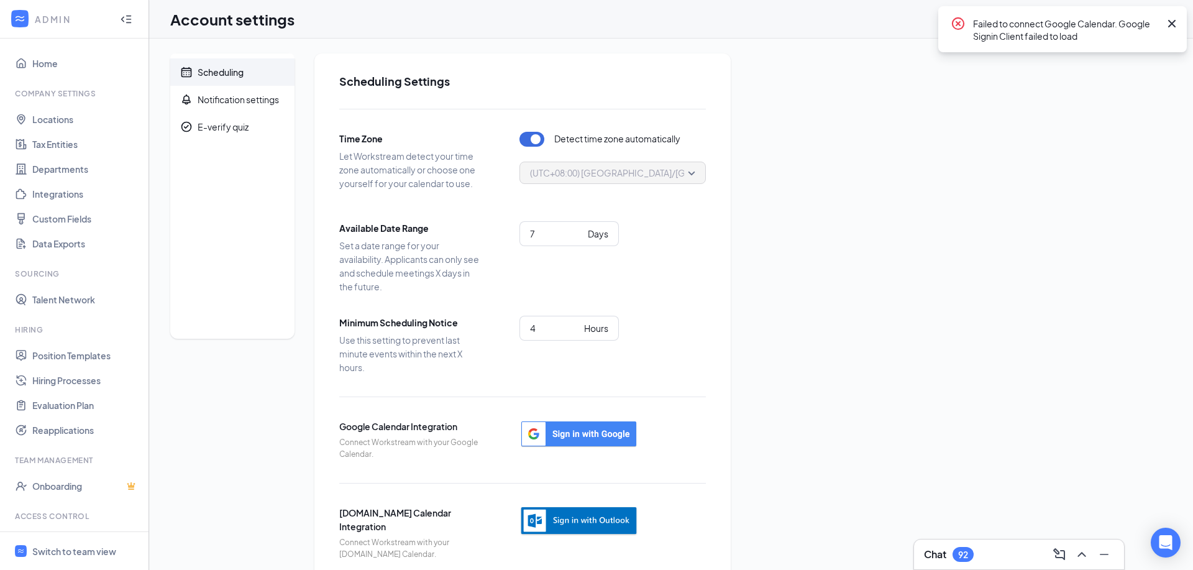
click at [1174, 20] on icon "Cross" at bounding box center [1171, 23] width 7 height 7
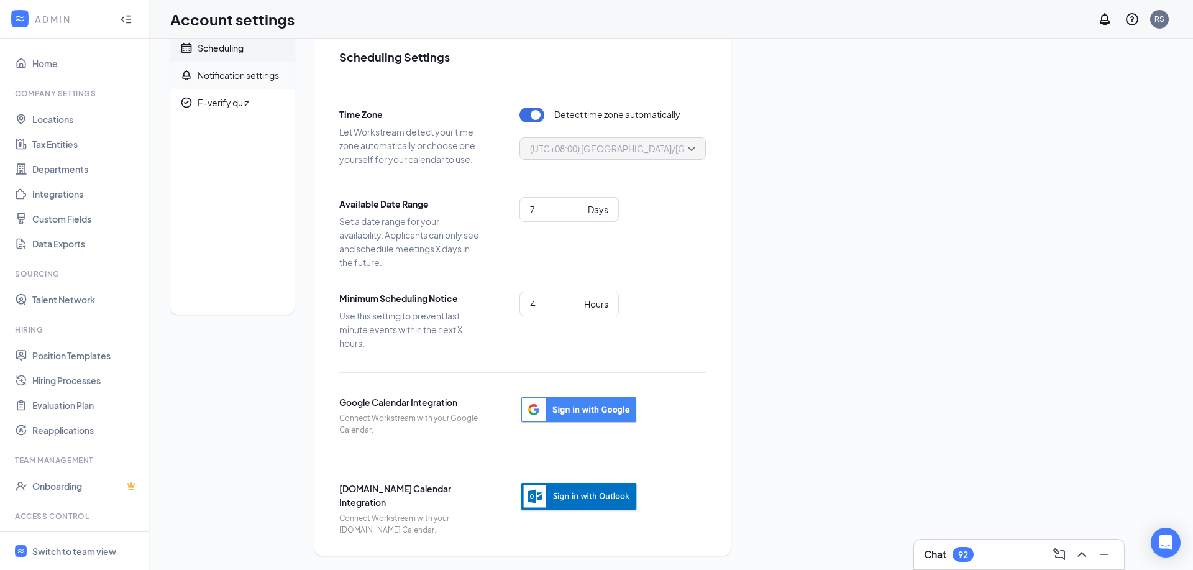
click at [276, 73] on div "Notification settings" at bounding box center [238, 75] width 81 height 12
